Goal: Information Seeking & Learning: Check status

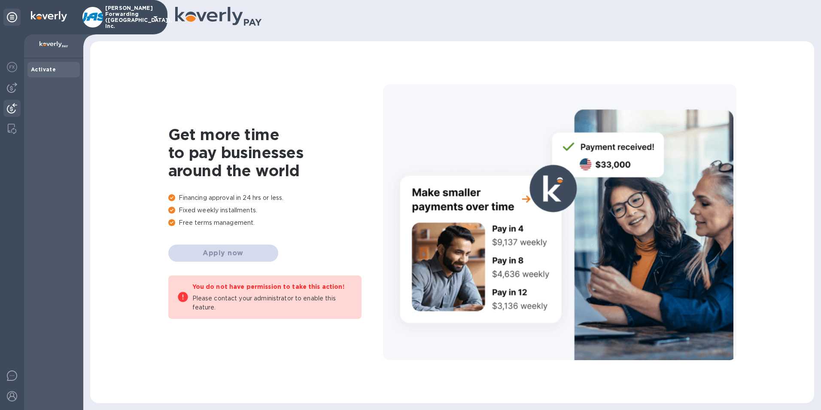
click at [10, 107] on img at bounding box center [12, 108] width 10 height 10
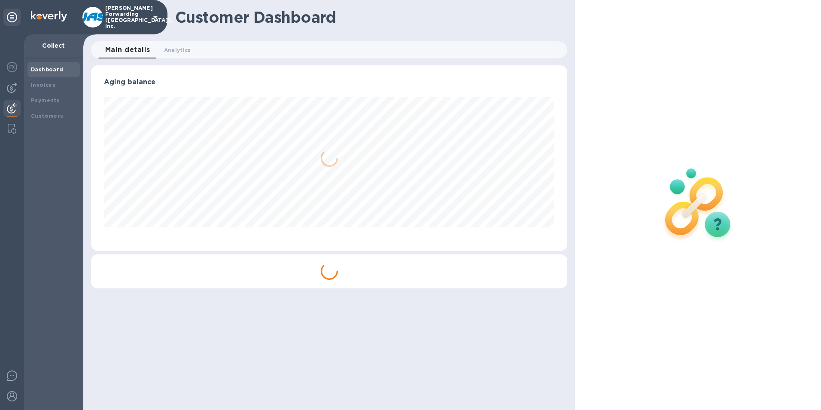
scroll to position [186, 477]
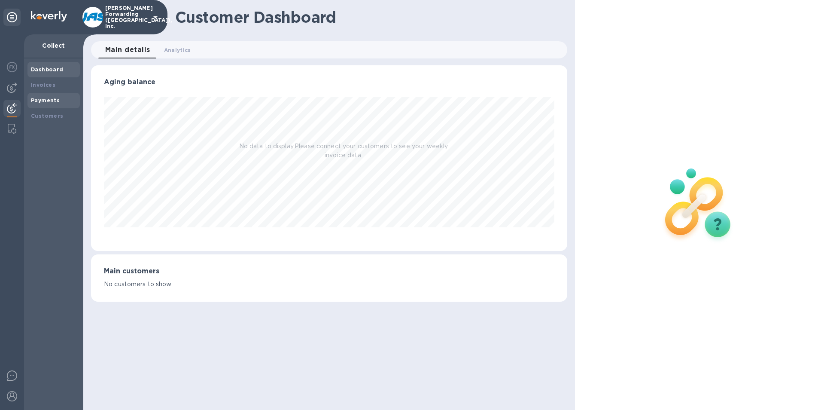
click at [41, 97] on b "Payments" at bounding box center [45, 100] width 29 height 6
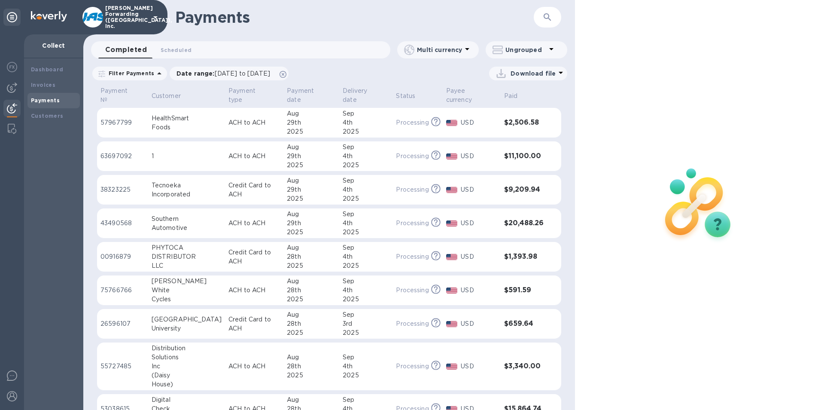
click at [549, 14] on icon "button" at bounding box center [547, 17] width 10 height 10
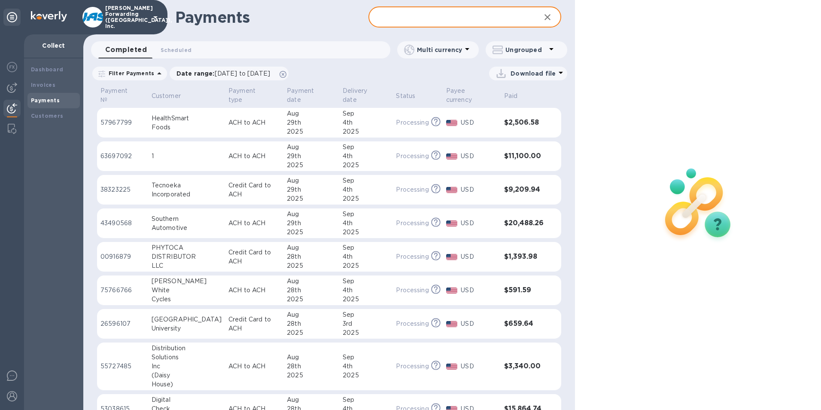
click at [394, 15] on input "text" at bounding box center [451, 17] width 166 height 21
type input "phytoca"
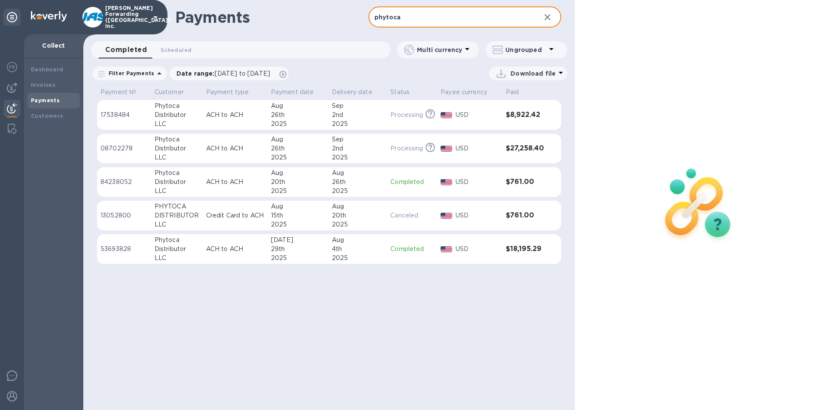
click at [548, 16] on icon "button" at bounding box center [548, 17] width 6 height 6
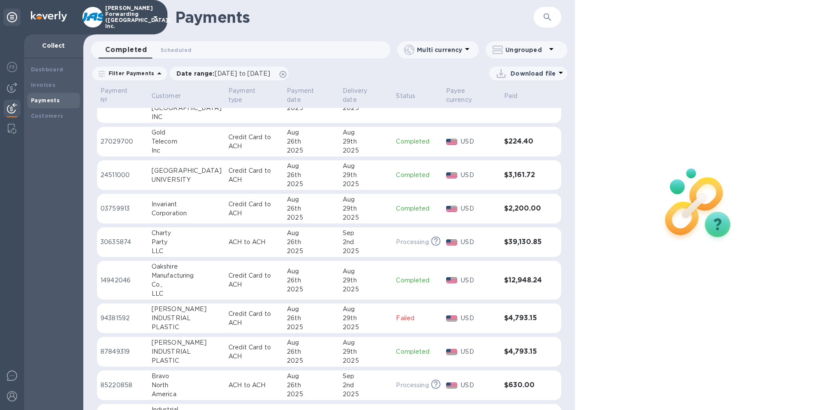
scroll to position [1028, 0]
